Goal: Task Accomplishment & Management: Manage account settings

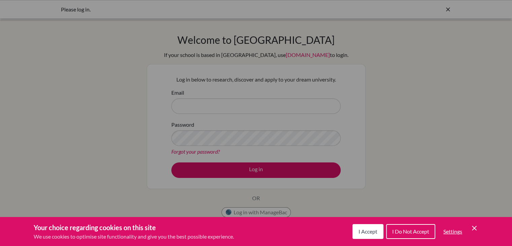
click at [363, 229] on span "I Accept" at bounding box center [368, 231] width 19 height 6
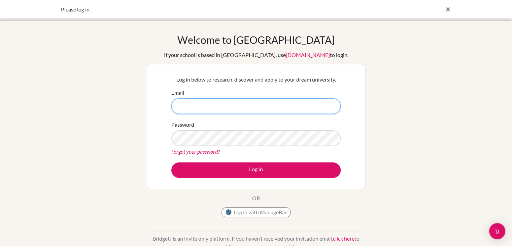
click at [263, 111] on input "Email" at bounding box center [255, 105] width 169 height 15
type input "mahnoor_faheem@britishschool.uz"
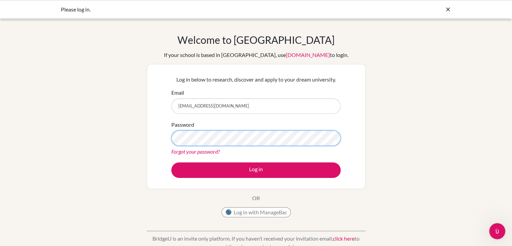
click at [171, 162] on button "Log in" at bounding box center [255, 169] width 169 height 15
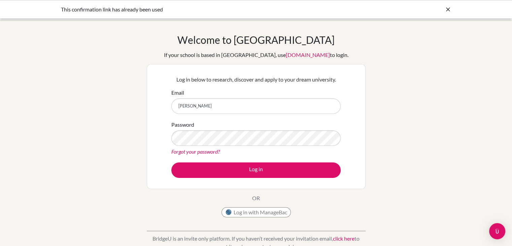
type input "[EMAIL_ADDRESS][DOMAIN_NAME]"
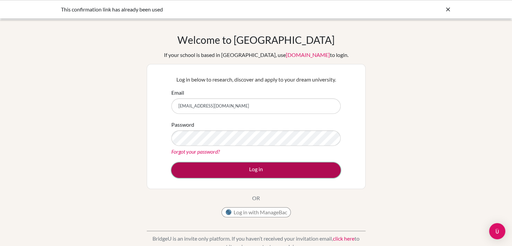
click at [269, 173] on button "Log in" at bounding box center [255, 169] width 169 height 15
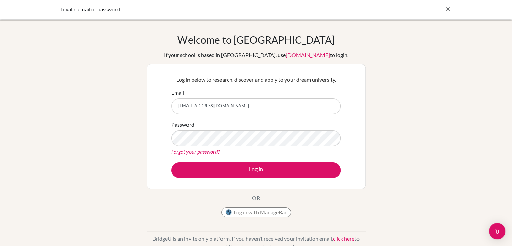
click at [211, 153] on link "Forgot your password?" at bounding box center [195, 151] width 49 height 6
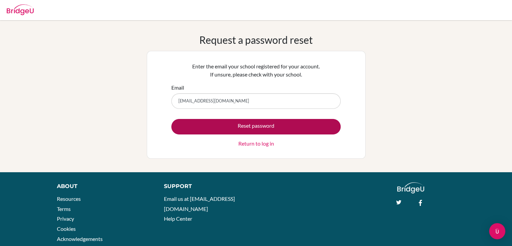
type input "[EMAIL_ADDRESS][DOMAIN_NAME]"
click at [225, 124] on button "Reset password" at bounding box center [255, 126] width 169 height 15
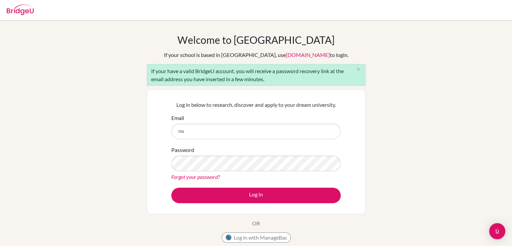
type input "[EMAIL_ADDRESS][DOMAIN_NAME]"
